Goal: Find specific page/section: Find specific page/section

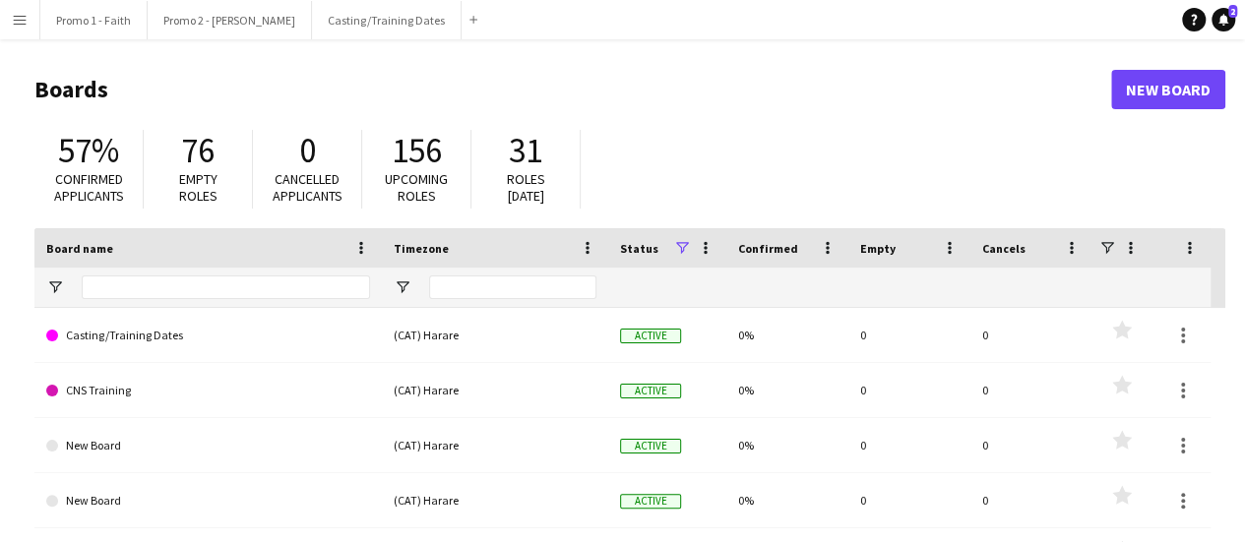
click at [15, 29] on button "Menu" at bounding box center [19, 19] width 39 height 39
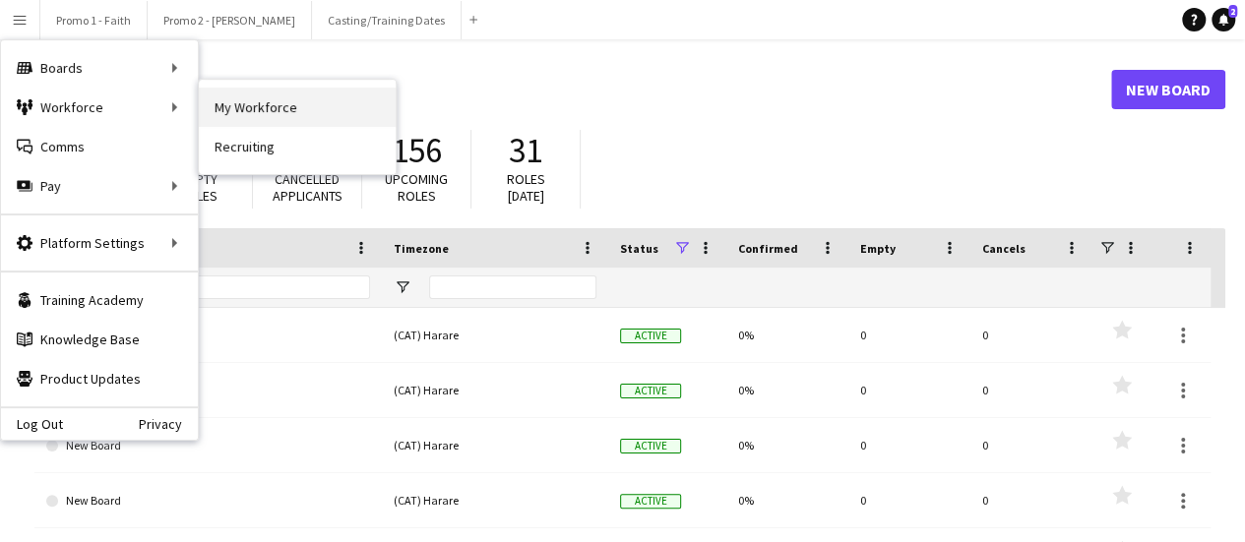
click at [280, 109] on link "My Workforce" at bounding box center [297, 107] width 197 height 39
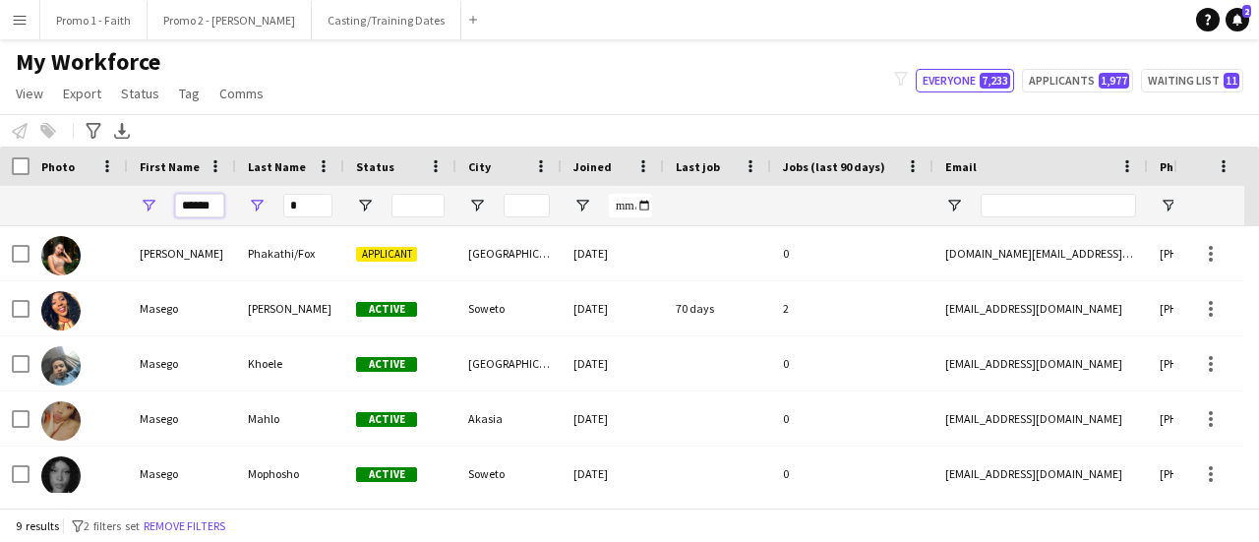
click at [185, 205] on input "******" at bounding box center [199, 206] width 49 height 24
type input "*"
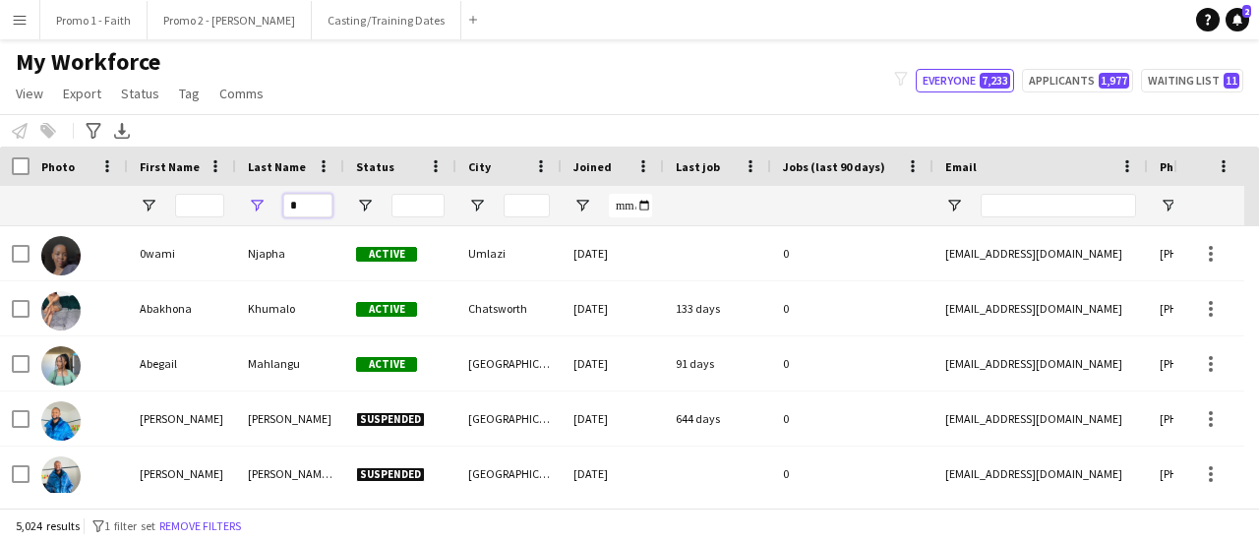
click at [303, 207] on input "*" at bounding box center [307, 206] width 49 height 24
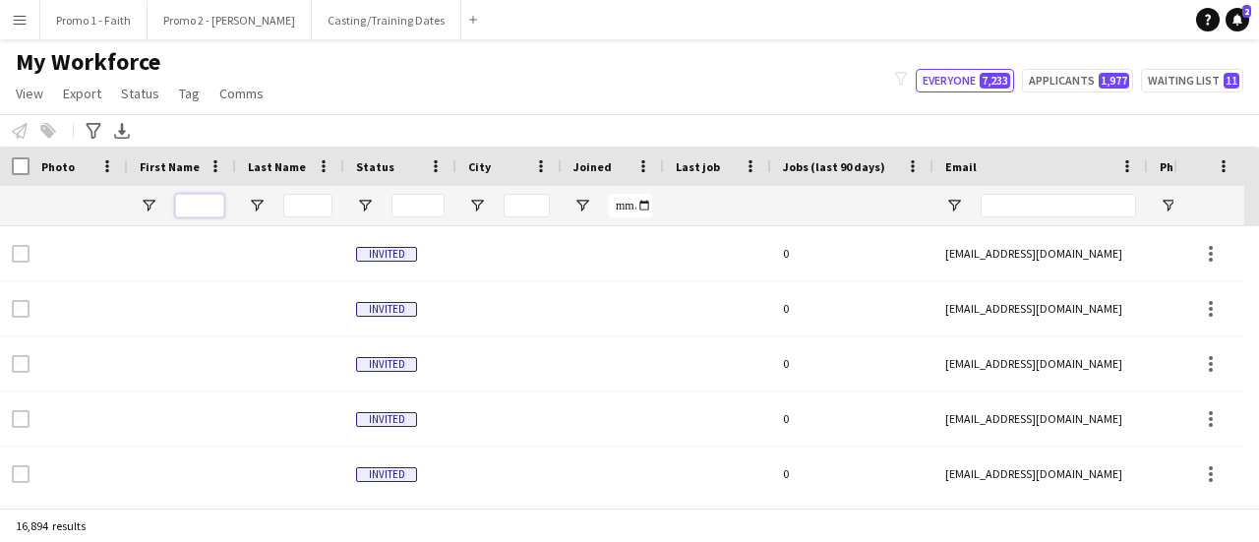
click at [197, 207] on input "First Name Filter Input" at bounding box center [199, 206] width 49 height 24
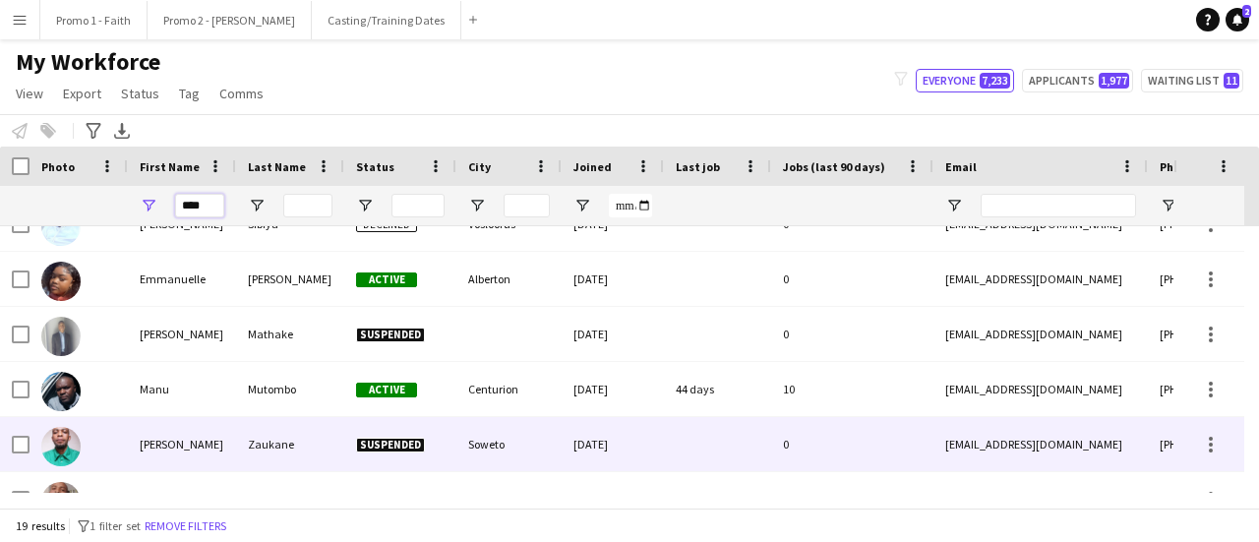
scroll to position [637, 0]
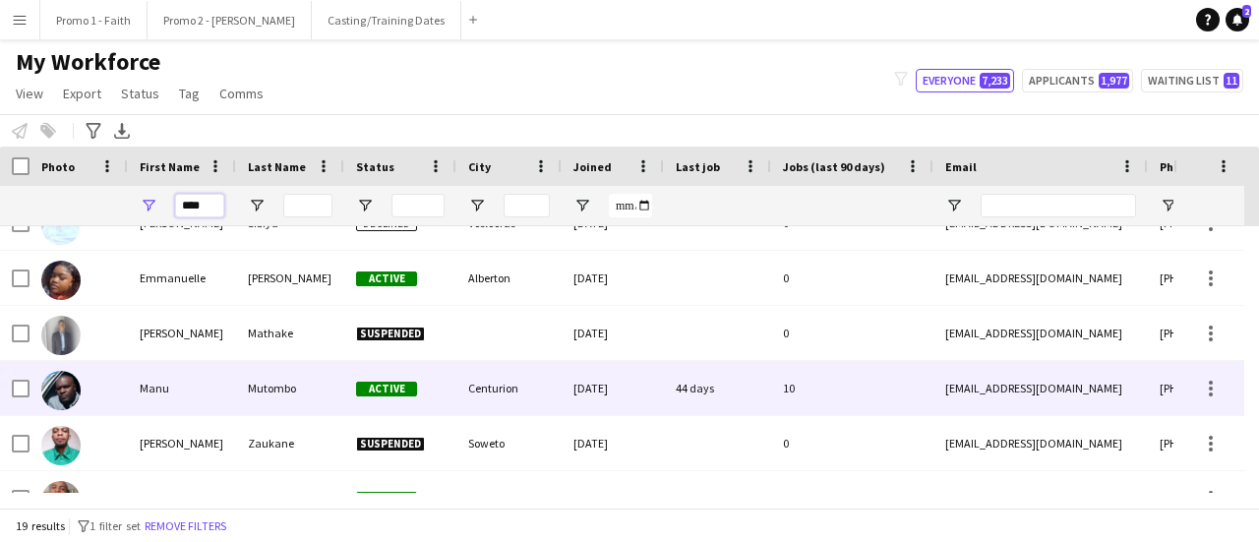
type input "****"
click at [272, 383] on div "Mutombo" at bounding box center [290, 388] width 108 height 54
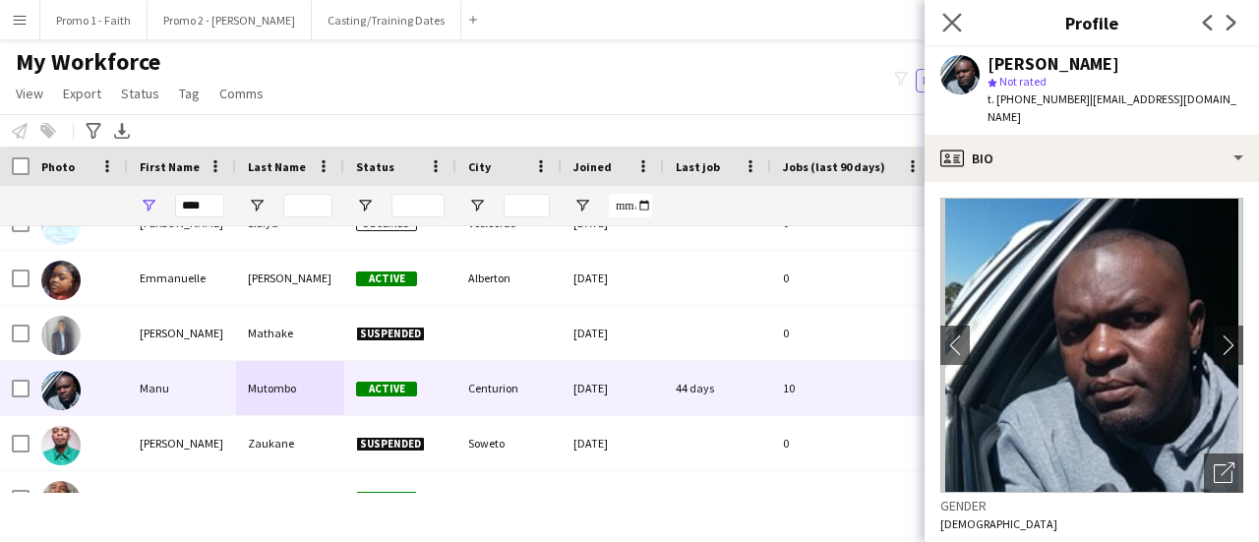
click at [954, 10] on app-icon "Close pop-in" at bounding box center [953, 23] width 29 height 29
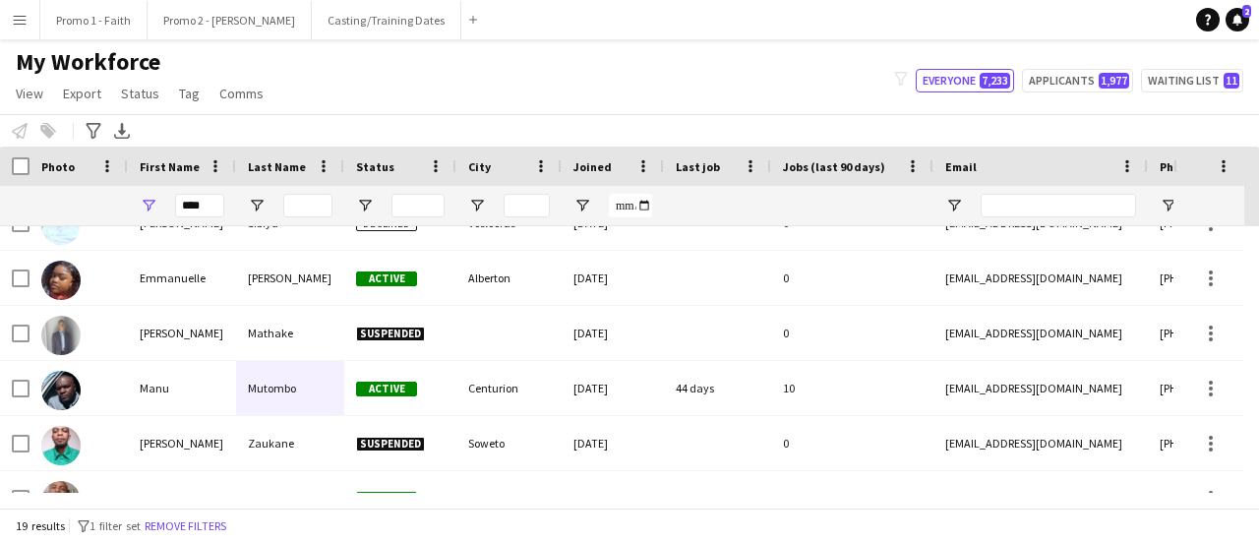
click at [16, 21] on app-icon "Menu" at bounding box center [20, 20] width 16 height 16
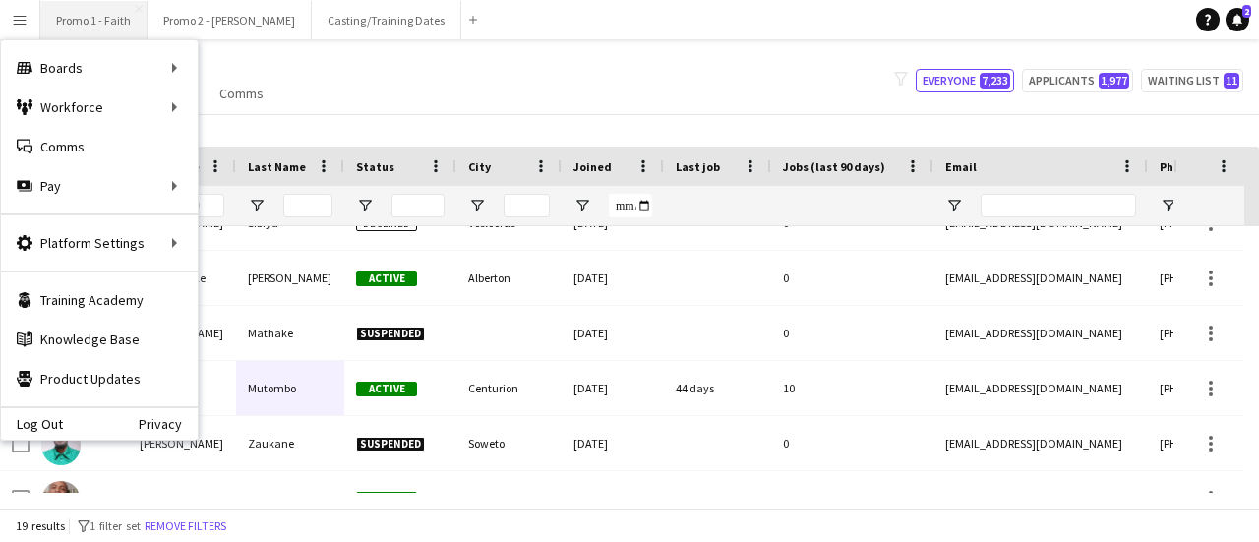
click at [97, 19] on button "Promo 1 - Faith Close" at bounding box center [93, 20] width 107 height 38
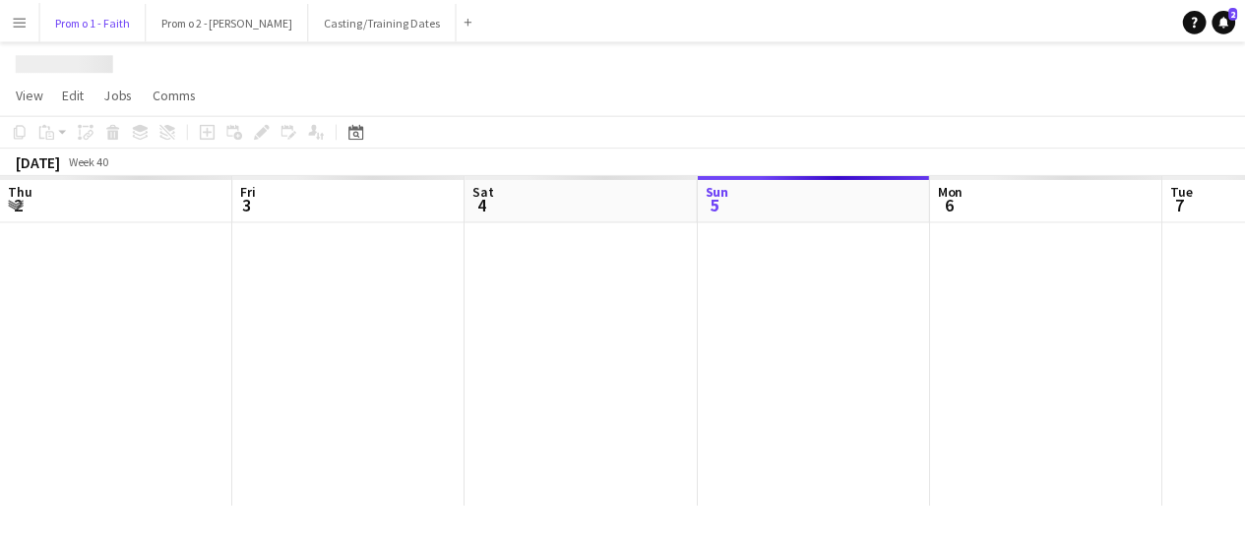
scroll to position [0, 470]
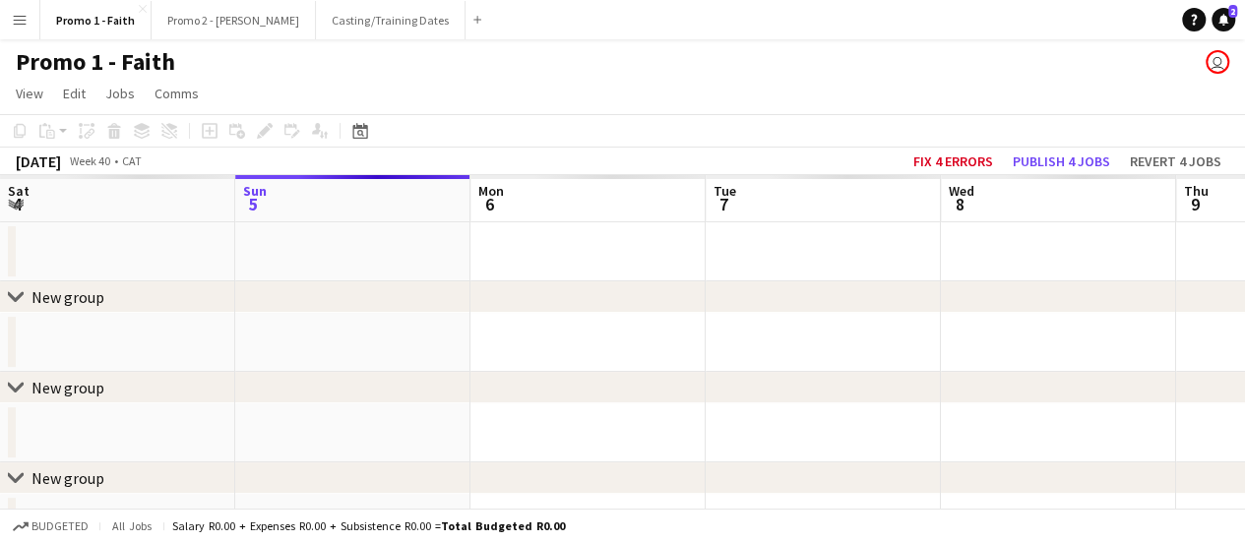
click at [19, 15] on app-icon "Menu" at bounding box center [20, 20] width 16 height 16
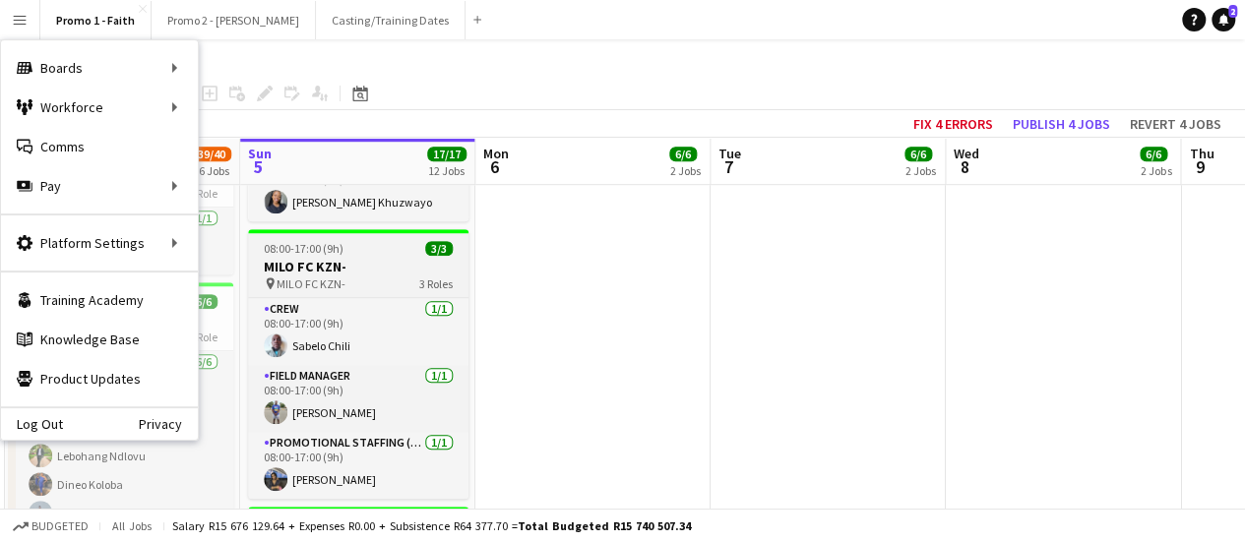
scroll to position [707, 0]
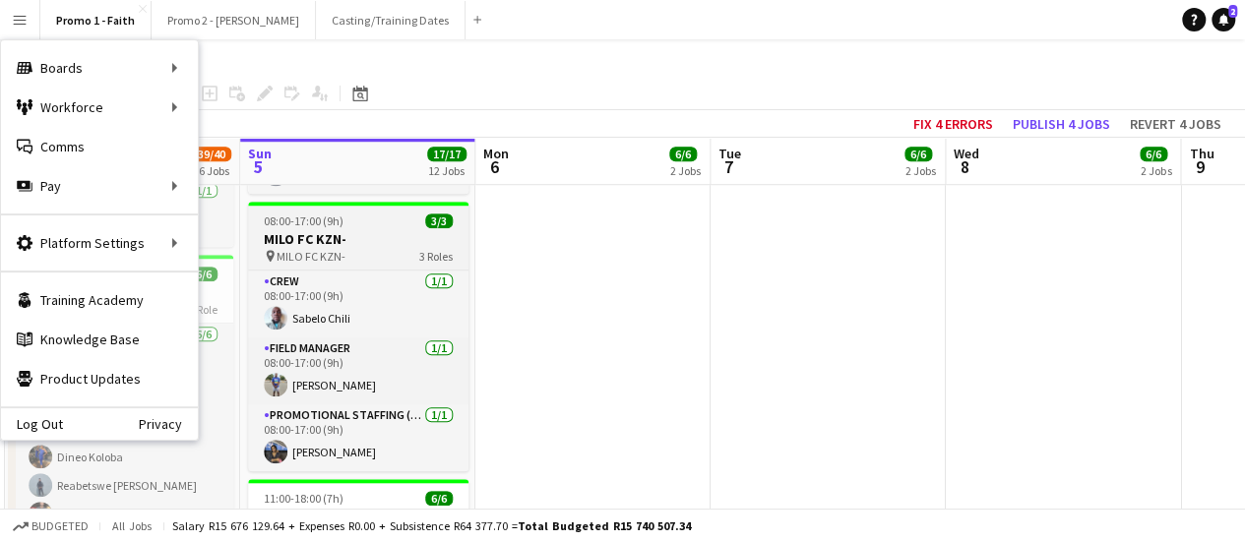
click at [339, 255] on span "MILO FC KZN-" at bounding box center [310, 256] width 69 height 15
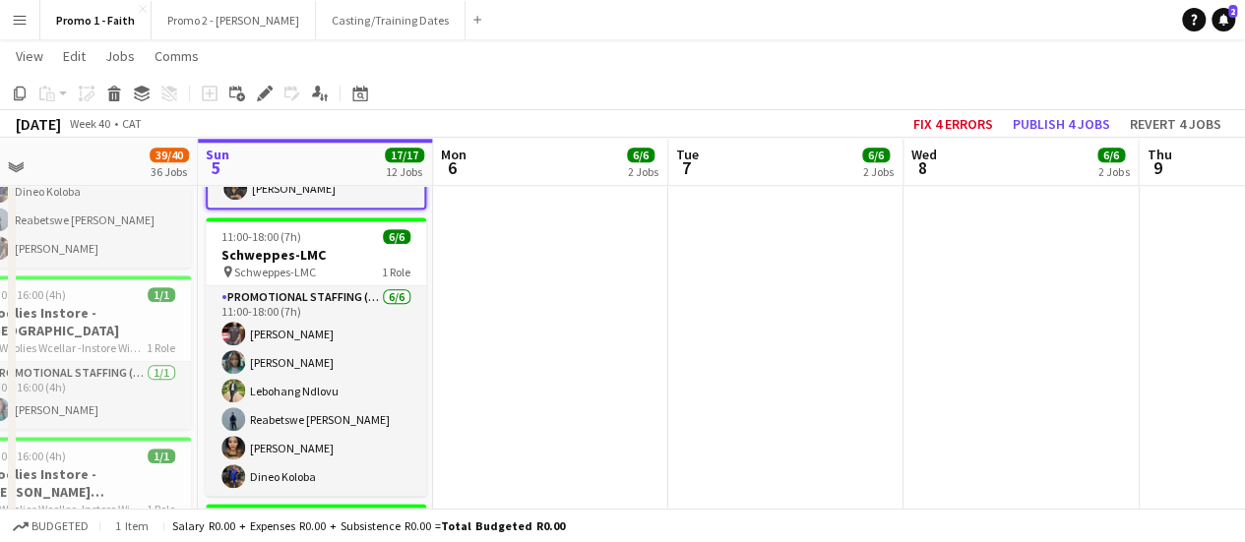
scroll to position [974, 0]
